Goal: Transaction & Acquisition: Purchase product/service

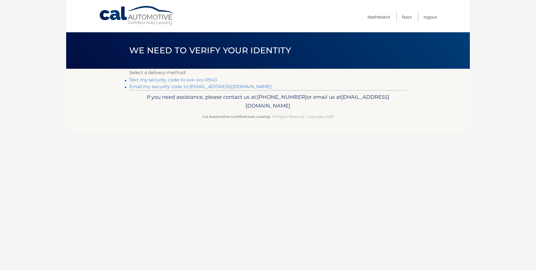
click at [160, 79] on link "Text my security code to xxx-xxx-0943" at bounding box center [173, 79] width 88 height 5
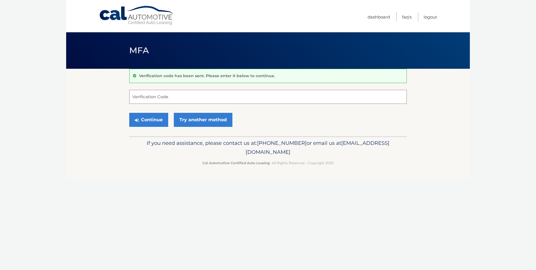
click at [151, 98] on input "Verification Code" at bounding box center [268, 97] width 278 height 14
type input "698855"
click at [153, 122] on button "Continue" at bounding box center [148, 120] width 39 height 14
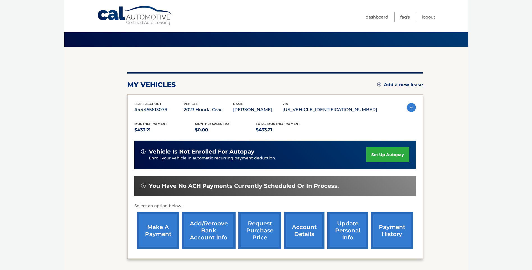
scroll to position [56, 0]
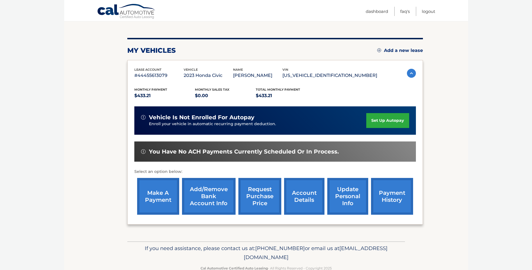
click at [159, 196] on link "make a payment" at bounding box center [158, 196] width 42 height 37
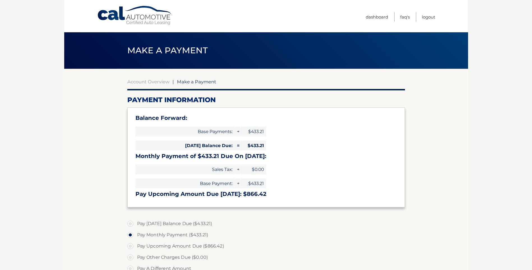
select select "YjgwMTRjYjItNzQ1ZC00ZGI2LTk2NTMtYmU5ODA2MDUxYWE0"
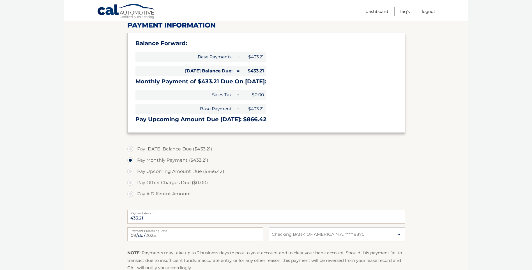
scroll to position [84, 0]
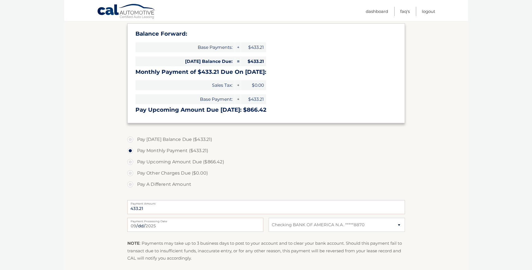
click at [469, 150] on body "Cal Automotive Menu Dashboard FAQ's Logout |" at bounding box center [266, 51] width 532 height 270
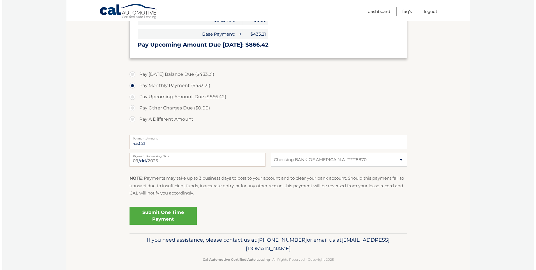
scroll to position [155, 0]
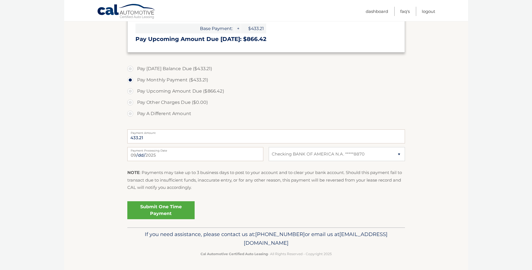
click at [162, 207] on link "Submit One Time Payment" at bounding box center [160, 210] width 67 height 18
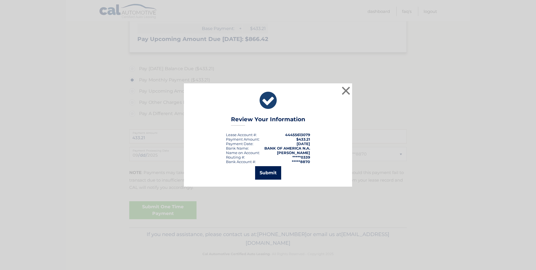
click at [268, 170] on button "Submit" at bounding box center [268, 172] width 26 height 13
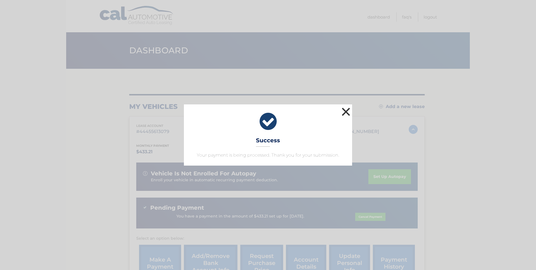
click at [346, 110] on button "×" at bounding box center [345, 111] width 11 height 11
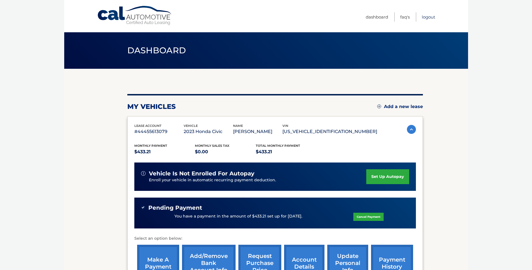
click at [429, 17] on link "Logout" at bounding box center [428, 16] width 13 height 9
